Goal: Task Accomplishment & Management: Manage account settings

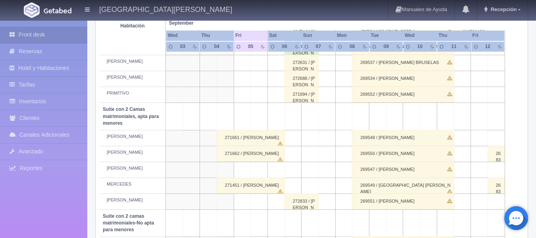
scroll to position [516, 0]
click at [246, 186] on div "271451 / [PERSON_NAME]" at bounding box center [251, 185] width 68 height 16
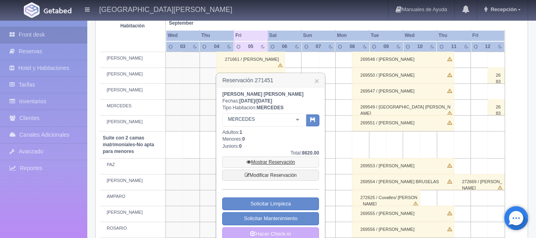
scroll to position [595, 0]
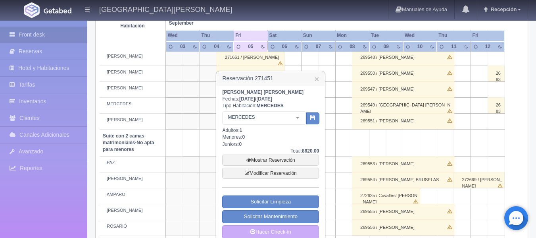
click at [300, 122] on div at bounding box center [298, 118] width 16 height 12
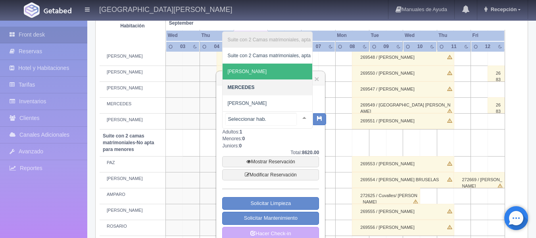
click at [283, 78] on span "[PERSON_NAME]" at bounding box center [299, 71] width 152 height 16
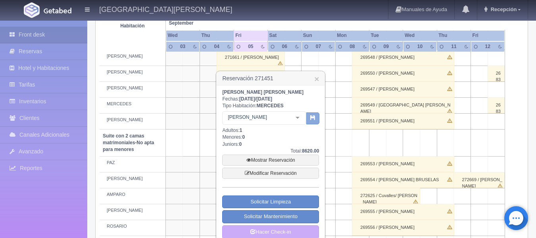
click at [311, 120] on icon "button" at bounding box center [312, 117] width 5 height 5
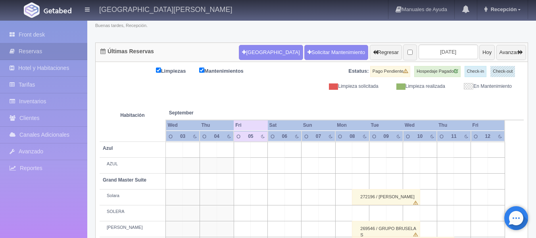
scroll to position [59, 0]
